Goal: Task Accomplishment & Management: Use online tool/utility

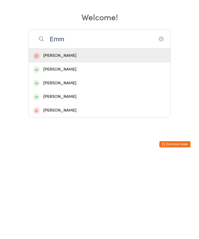
type input "Emm"
click at [84, 163] on div "[PERSON_NAME]" at bounding box center [99, 166] width 133 height 7
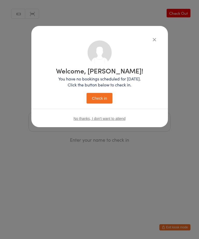
click at [102, 100] on button "Check in" at bounding box center [100, 98] width 26 height 11
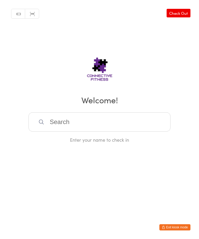
click at [128, 132] on input "search" at bounding box center [100, 121] width 142 height 19
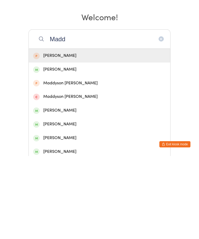
type input "Madd"
click at [86, 149] on div "[PERSON_NAME]" at bounding box center [99, 152] width 133 height 7
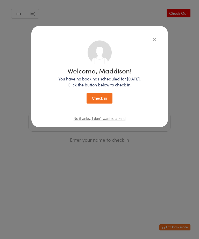
click at [105, 97] on button "Check in" at bounding box center [100, 98] width 26 height 11
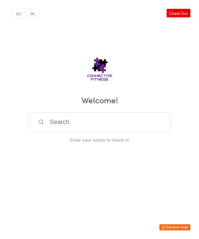
click at [77, 122] on input "search" at bounding box center [100, 121] width 142 height 19
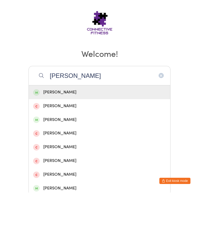
type input "[PERSON_NAME]"
click at [59, 135] on div "[PERSON_NAME]" at bounding box center [99, 138] width 133 height 7
click at [59, 136] on div "Enter your name to check in" at bounding box center [100, 139] width 142 height 6
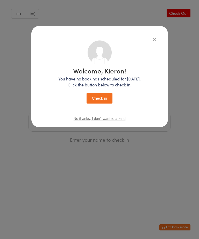
click at [98, 98] on button "Check in" at bounding box center [100, 98] width 26 height 11
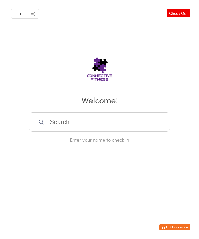
click at [106, 125] on input "search" at bounding box center [100, 121] width 142 height 19
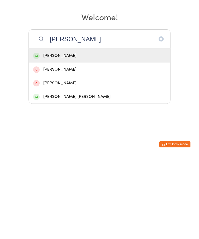
type input "[PERSON_NAME]"
click at [99, 135] on div "[PERSON_NAME]" at bounding box center [99, 138] width 133 height 7
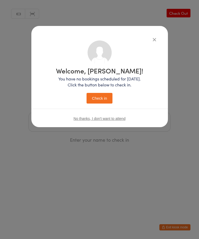
click at [102, 97] on button "Check in" at bounding box center [100, 98] width 26 height 11
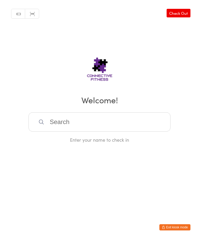
click at [83, 119] on input "search" at bounding box center [100, 121] width 142 height 19
click at [82, 123] on input "search" at bounding box center [100, 121] width 142 height 19
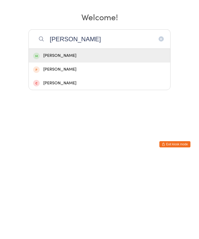
type input "[PERSON_NAME]"
click at [63, 132] on div "[PERSON_NAME]" at bounding box center [100, 139] width 142 height 14
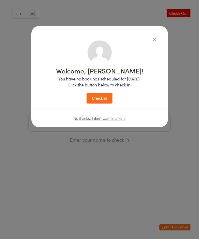
click at [100, 101] on button "Check in" at bounding box center [100, 98] width 26 height 11
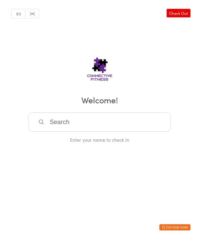
click at [79, 128] on input "search" at bounding box center [100, 121] width 142 height 19
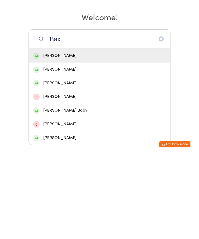
type input "Bax"
click at [67, 149] on div "[PERSON_NAME]" at bounding box center [99, 152] width 133 height 7
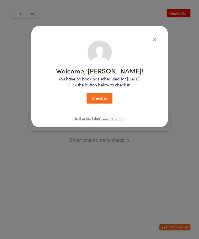
click at [98, 98] on button "Check in" at bounding box center [100, 98] width 26 height 11
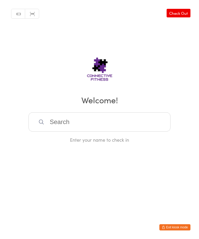
click at [130, 127] on input "search" at bounding box center [100, 121] width 142 height 19
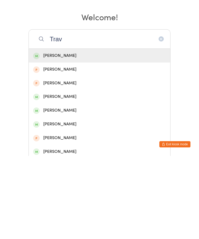
type input "Trav"
click at [94, 135] on div "[PERSON_NAME]" at bounding box center [99, 138] width 133 height 7
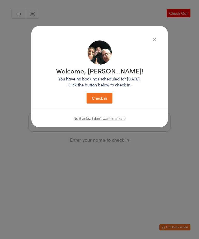
click at [156, 37] on button "button" at bounding box center [155, 39] width 6 height 6
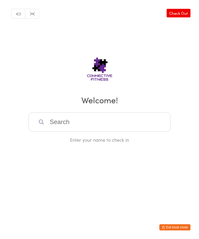
click at [67, 130] on input "search" at bounding box center [100, 121] width 142 height 19
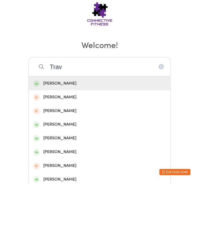
type input "Trav"
click at [56, 135] on div "[PERSON_NAME]" at bounding box center [99, 138] width 133 height 7
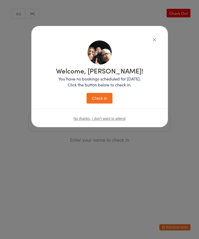
click at [111, 102] on button "Check in" at bounding box center [100, 98] width 26 height 11
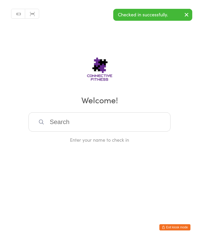
click at [88, 127] on input "search" at bounding box center [100, 121] width 142 height 19
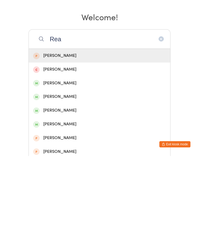
type input "Rea"
click at [72, 190] on div "[PERSON_NAME]" at bounding box center [99, 193] width 133 height 7
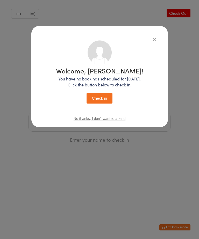
click at [106, 97] on button "Check in" at bounding box center [100, 98] width 26 height 11
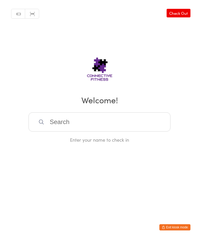
click at [61, 125] on input "search" at bounding box center [100, 121] width 142 height 19
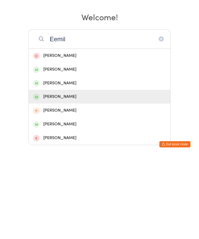
type input "Eemil"
click at [53, 176] on div "[PERSON_NAME]" at bounding box center [99, 179] width 133 height 7
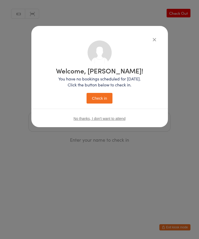
click at [101, 96] on button "Check in" at bounding box center [100, 98] width 26 height 11
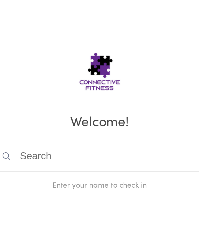
click at [29, 112] on input "search" at bounding box center [100, 121] width 142 height 19
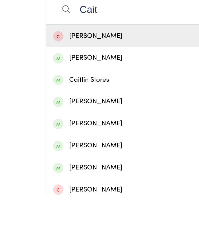
type input "Cait"
click at [63, 163] on div "Caitlin Stores" at bounding box center [99, 166] width 133 height 7
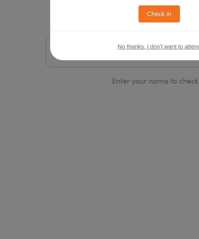
click at [103, 93] on button "Check in" at bounding box center [100, 98] width 26 height 11
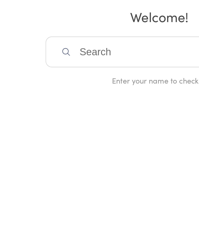
click at [78, 112] on input "search" at bounding box center [100, 121] width 142 height 19
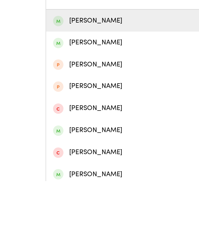
type input "Max"
click at [73, 204] on div "[PERSON_NAME]" at bounding box center [99, 207] width 133 height 7
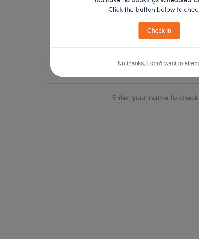
click at [101, 93] on button "Check in" at bounding box center [100, 98] width 26 height 11
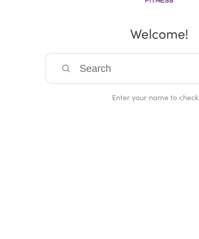
click at [69, 112] on input "search" at bounding box center [100, 121] width 142 height 19
click at [58, 112] on input "search" at bounding box center [100, 121] width 142 height 19
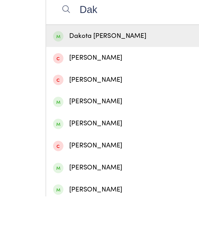
type input "Dak"
click at [70, 135] on div "Dakota [PERSON_NAME]" at bounding box center [99, 138] width 133 height 7
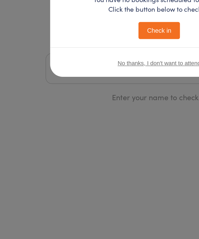
click at [103, 93] on button "Check in" at bounding box center [100, 98] width 26 height 11
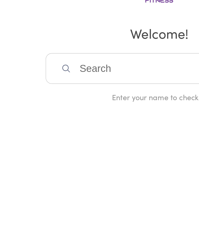
click at [75, 112] on input "search" at bounding box center [100, 121] width 142 height 19
click at [68, 112] on input "search" at bounding box center [100, 121] width 142 height 19
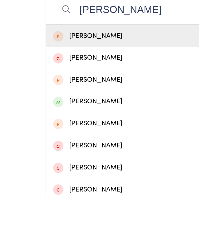
type input "[PERSON_NAME]"
click at [66, 176] on div "[PERSON_NAME]" at bounding box center [99, 179] width 133 height 7
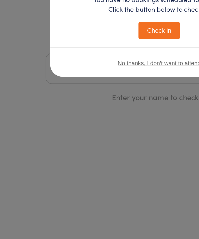
click at [100, 93] on button "Check in" at bounding box center [100, 98] width 26 height 11
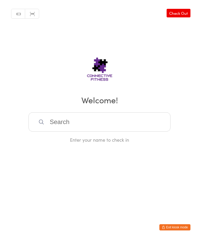
click at [62, 124] on input "search" at bounding box center [100, 121] width 142 height 19
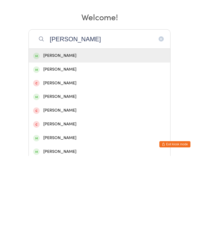
type input "[PERSON_NAME]"
click at [52, 176] on div "[PERSON_NAME]" at bounding box center [99, 179] width 133 height 7
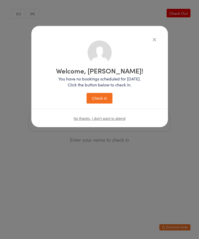
click at [101, 95] on button "Check in" at bounding box center [100, 98] width 26 height 11
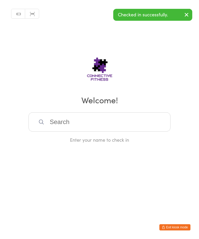
click at [81, 126] on input "search" at bounding box center [100, 121] width 142 height 19
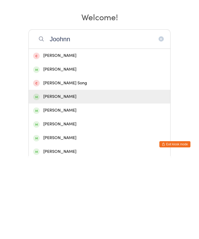
type input "Joohnn"
click at [51, 176] on div "[PERSON_NAME]" at bounding box center [99, 179] width 133 height 7
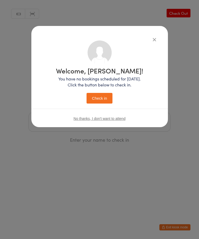
click at [101, 99] on button "Check in" at bounding box center [100, 98] width 26 height 11
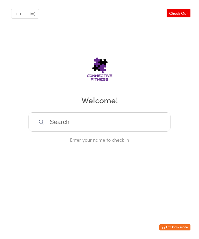
click at [118, 127] on input "search" at bounding box center [100, 121] width 142 height 19
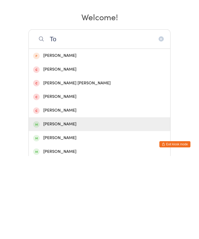
type input "To"
click at [94, 204] on div "[PERSON_NAME]" at bounding box center [99, 207] width 133 height 7
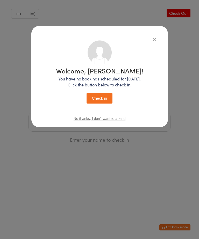
click at [105, 102] on button "Check in" at bounding box center [100, 98] width 26 height 11
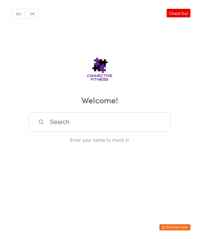
click at [104, 125] on input "search" at bounding box center [100, 121] width 142 height 19
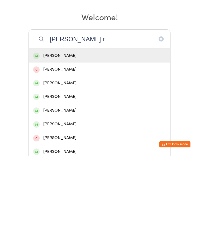
type input "[PERSON_NAME] r"
click at [76, 135] on div "[PERSON_NAME]" at bounding box center [99, 138] width 133 height 7
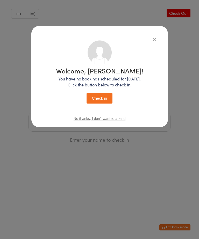
click at [103, 98] on button "Check in" at bounding box center [100, 98] width 26 height 11
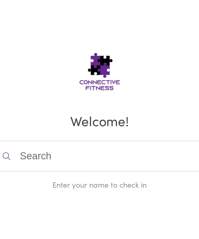
click at [29, 112] on input "search" at bounding box center [100, 121] width 142 height 19
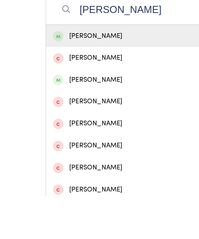
type input "[PERSON_NAME]"
click at [59, 135] on div "[PERSON_NAME]" at bounding box center [99, 138] width 133 height 7
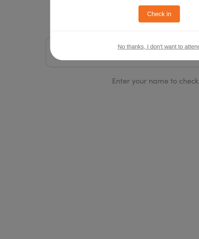
click at [99, 93] on button "Check in" at bounding box center [100, 98] width 26 height 11
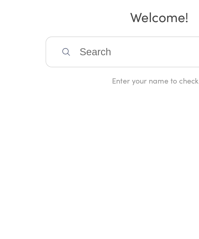
click at [73, 112] on input "search" at bounding box center [100, 121] width 142 height 19
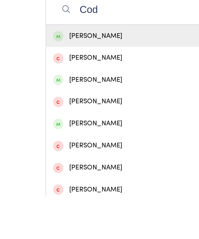
type input "Cod"
click at [75, 132] on div "[PERSON_NAME]" at bounding box center [100, 139] width 142 height 14
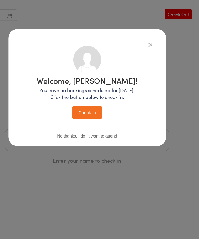
click at [87, 96] on button "Check in" at bounding box center [100, 98] width 26 height 11
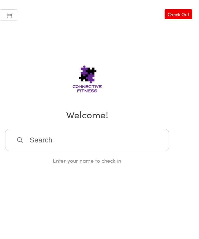
click at [102, 125] on input "search" at bounding box center [100, 121] width 142 height 19
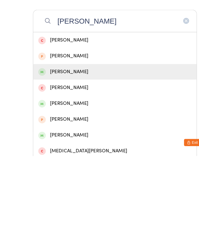
type input "[PERSON_NAME]"
click at [60, 163] on div "[PERSON_NAME]" at bounding box center [99, 166] width 133 height 7
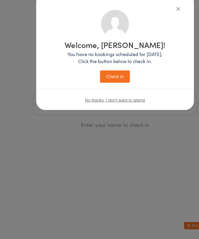
click at [102, 93] on button "Check in" at bounding box center [100, 98] width 26 height 11
